Goal: Check status: Check status

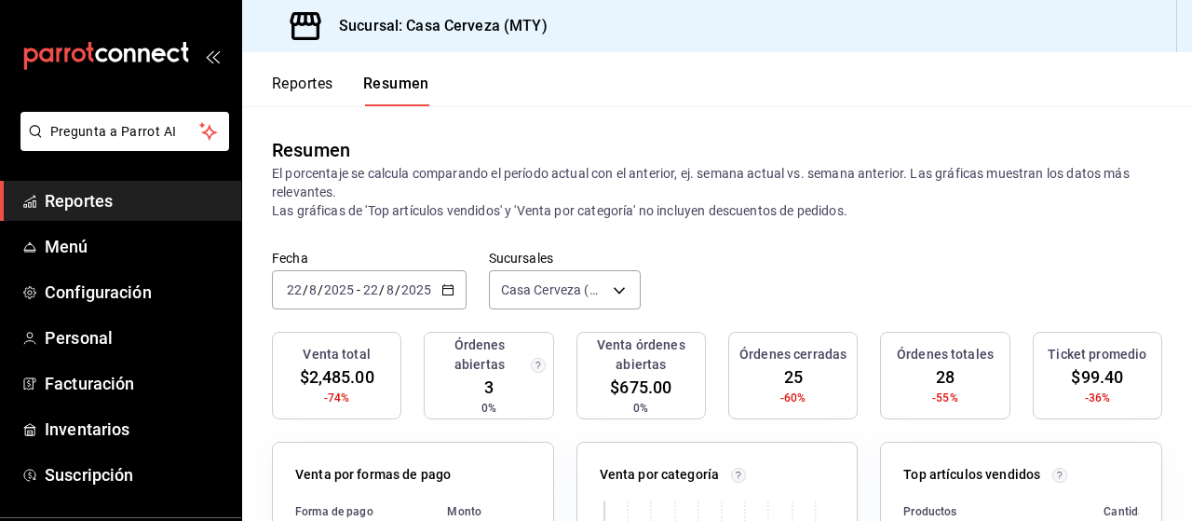
click at [402, 89] on button "Resumen" at bounding box center [396, 91] width 66 height 32
click at [329, 81] on button "Reportes" at bounding box center [302, 91] width 61 height 32
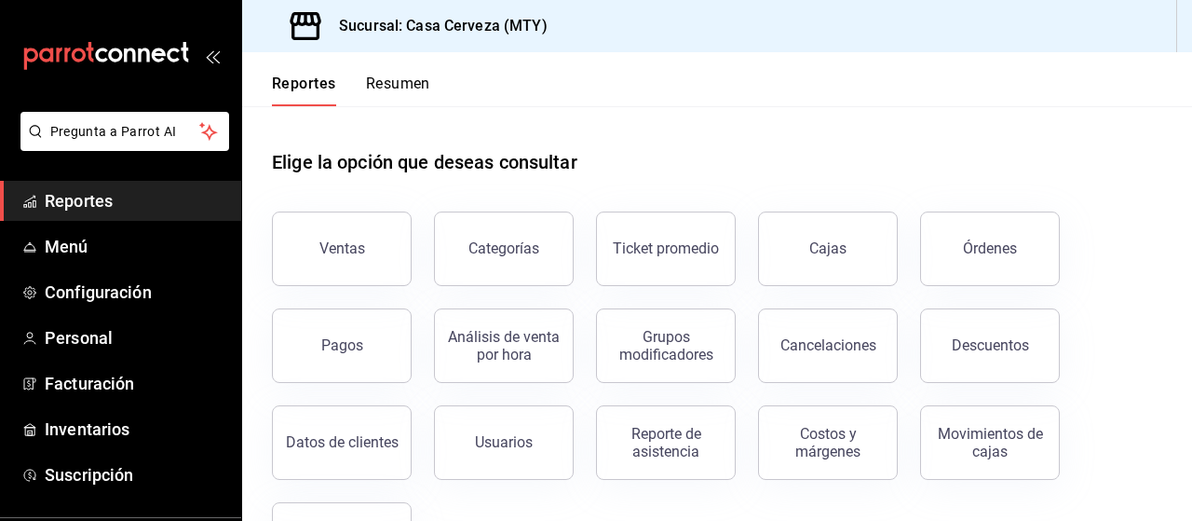
click at [410, 81] on button "Resumen" at bounding box center [398, 91] width 64 height 32
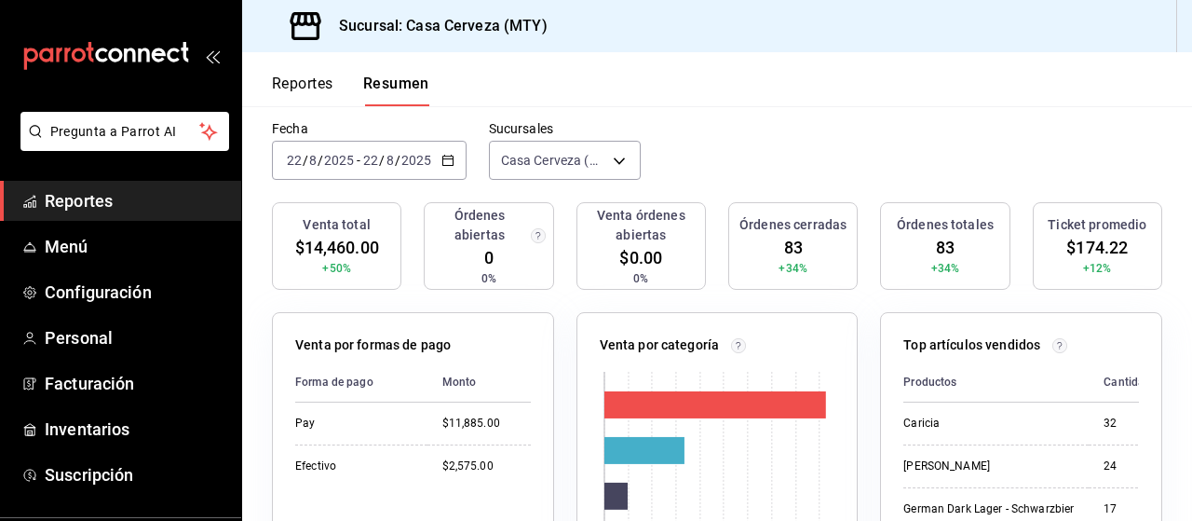
scroll to position [126, 0]
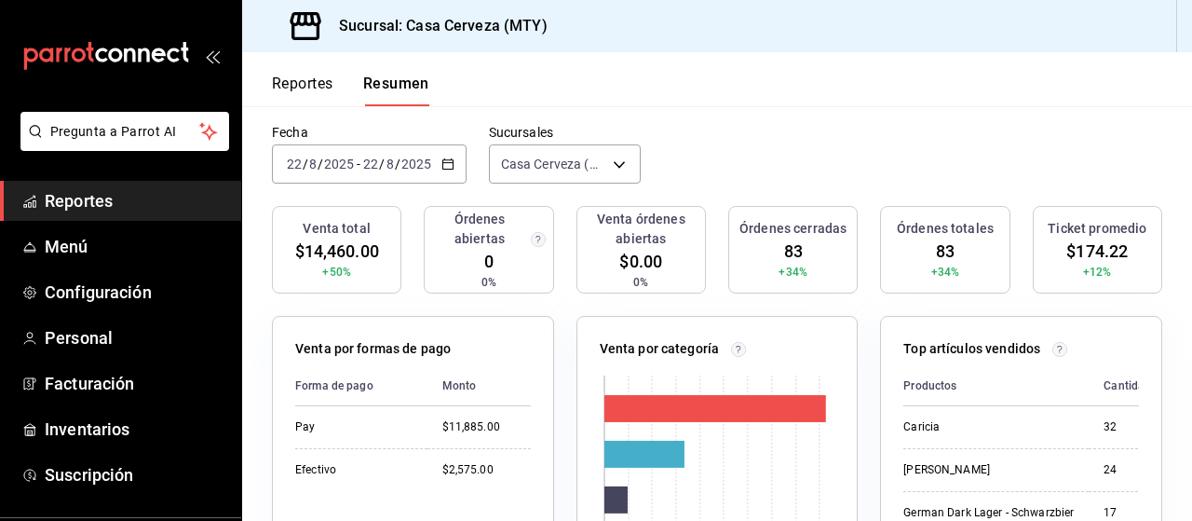
click at [453, 166] on div "[DATE] [DATE] - [DATE] [DATE]" at bounding box center [369, 163] width 195 height 39
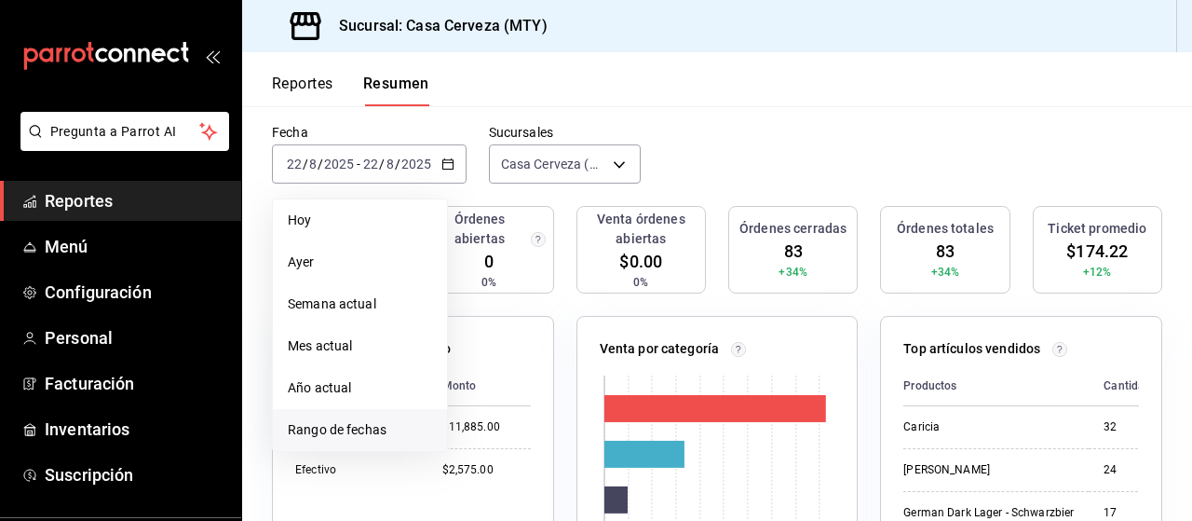
click at [350, 431] on span "Rango de fechas" at bounding box center [360, 430] width 144 height 20
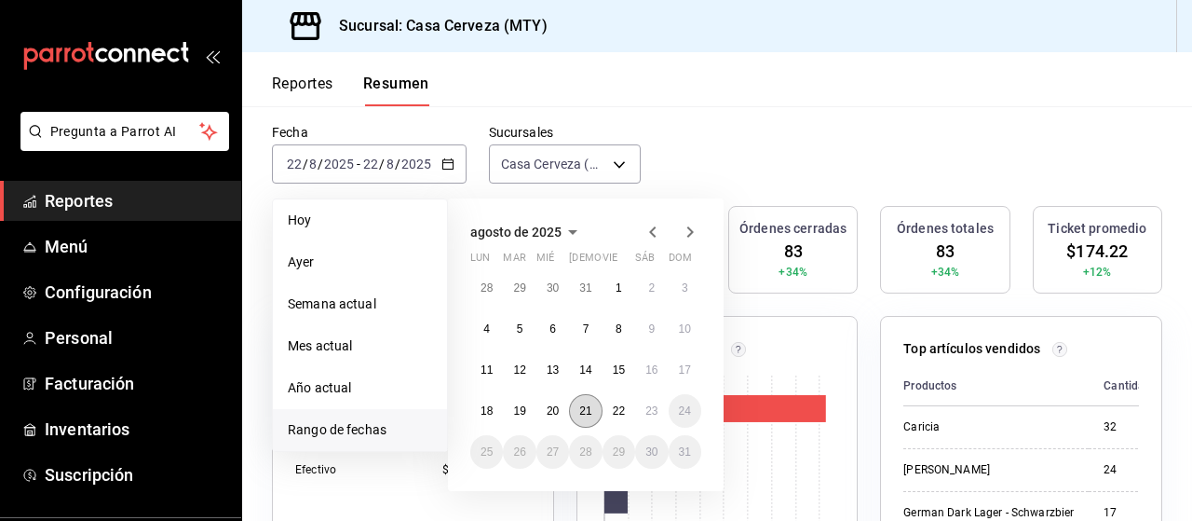
click at [588, 407] on abbr "21" at bounding box center [585, 410] width 12 height 13
click at [588, 406] on abbr "21" at bounding box center [585, 410] width 12 height 13
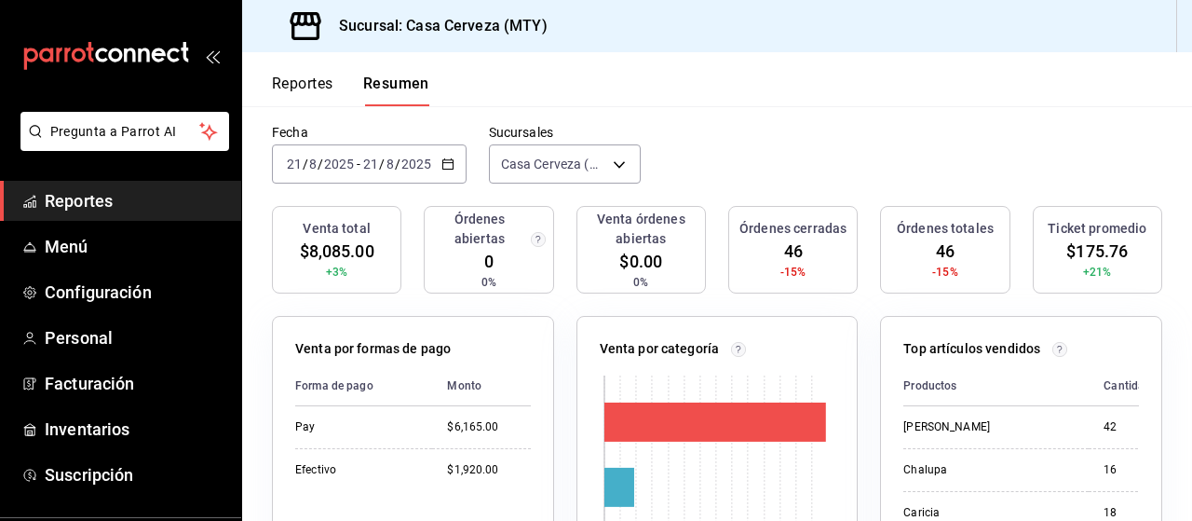
click at [442, 164] on icon "button" at bounding box center [448, 163] width 13 height 13
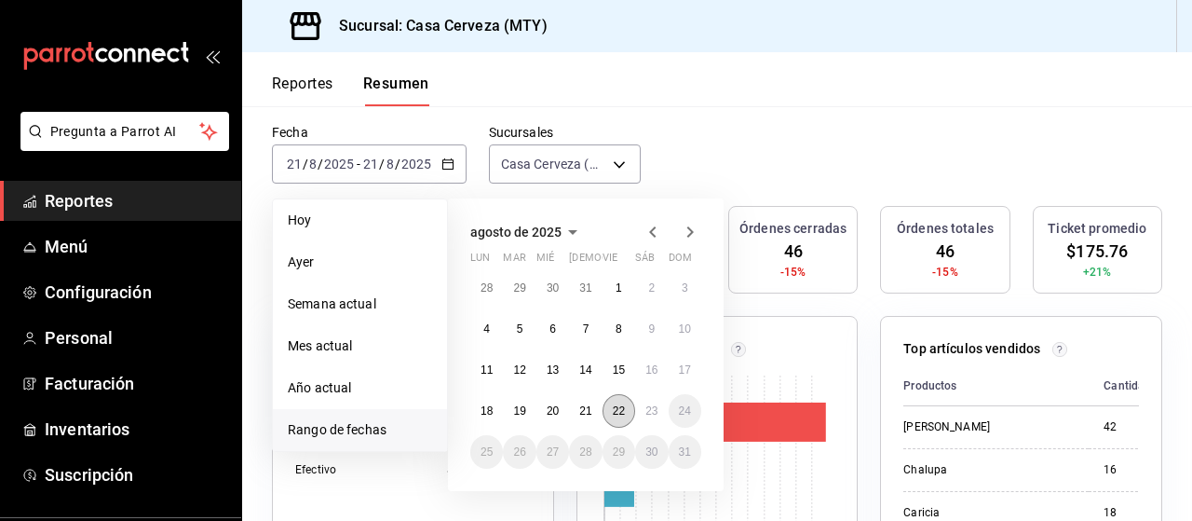
click at [622, 407] on abbr "22" at bounding box center [619, 410] width 12 height 13
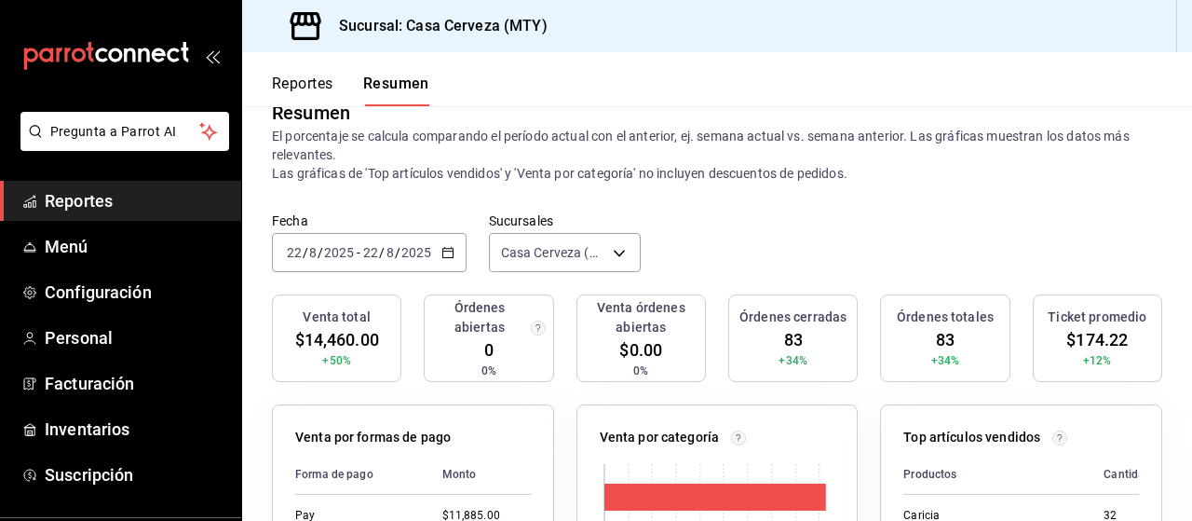
scroll to position [0, 0]
